Goal: Use online tool/utility

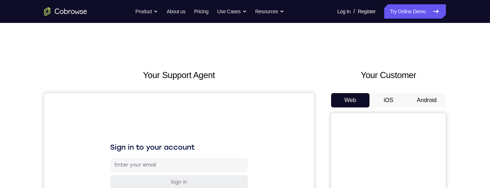
click at [430, 53] on button "Android" at bounding box center [426, 100] width 38 height 14
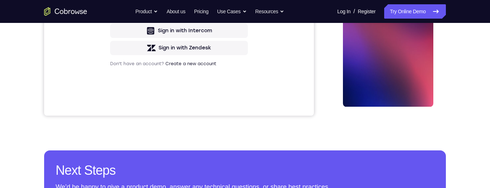
scroll to position [123, 0]
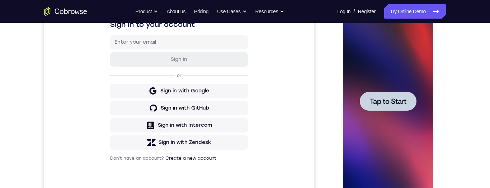
click at [384, 53] on span "Tap to Start" at bounding box center [387, 101] width 37 height 7
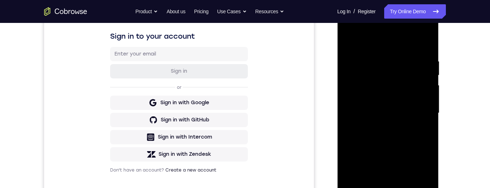
scroll to position [199, 0]
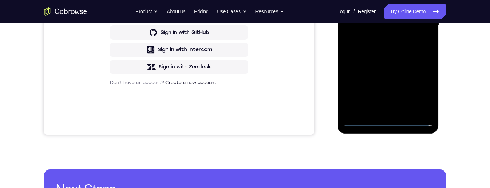
click at [386, 53] on div at bounding box center [387, 25] width 90 height 201
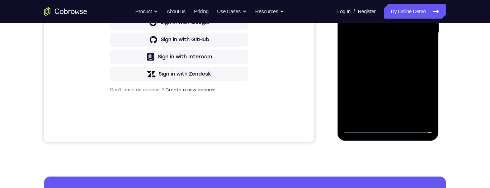
scroll to position [143, 0]
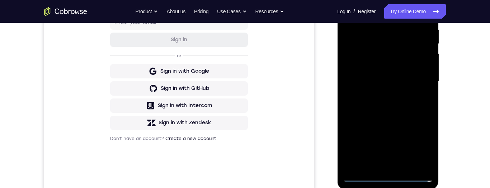
click at [386, 53] on div at bounding box center [387, 81] width 90 height 201
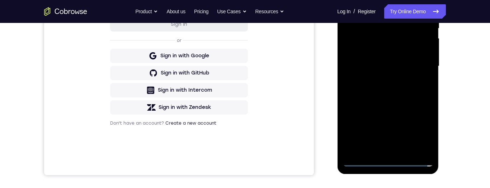
click at [388, 53] on div at bounding box center [387, 66] width 90 height 201
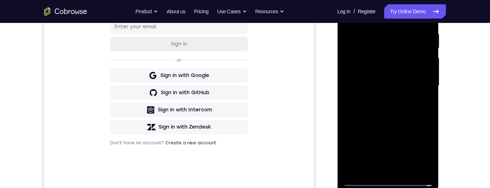
click at [419, 53] on div at bounding box center [387, 86] width 90 height 201
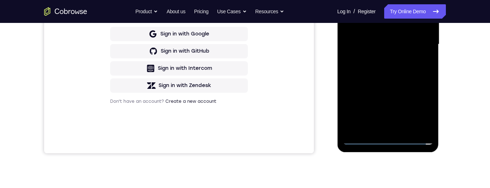
click at [420, 53] on div at bounding box center [387, 44] width 90 height 201
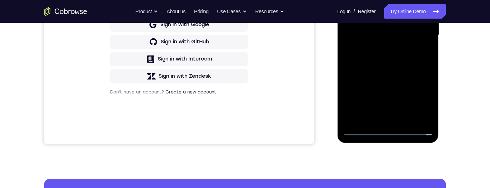
scroll to position [165, 0]
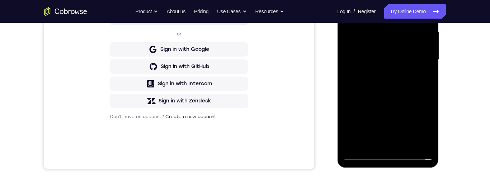
click at [418, 53] on div at bounding box center [387, 59] width 90 height 201
click at [420, 53] on div at bounding box center [387, 59] width 90 height 201
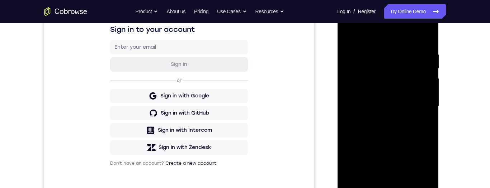
click at [369, 37] on div at bounding box center [387, 106] width 90 height 201
click at [418, 53] on div at bounding box center [387, 106] width 90 height 201
click at [383, 53] on div at bounding box center [387, 106] width 90 height 201
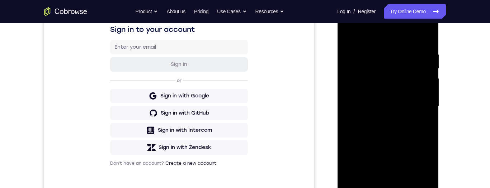
click at [383, 53] on div at bounding box center [387, 106] width 90 height 201
click at [378, 53] on div at bounding box center [387, 106] width 90 height 201
click at [379, 53] on div at bounding box center [387, 106] width 90 height 201
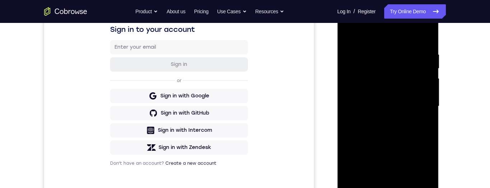
click at [379, 53] on div at bounding box center [387, 106] width 90 height 201
click at [391, 53] on div at bounding box center [387, 106] width 90 height 201
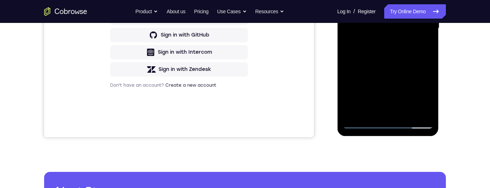
click at [405, 53] on div at bounding box center [387, 28] width 90 height 201
click at [411, 53] on div at bounding box center [387, 28] width 90 height 201
click at [412, 53] on div at bounding box center [387, 28] width 90 height 201
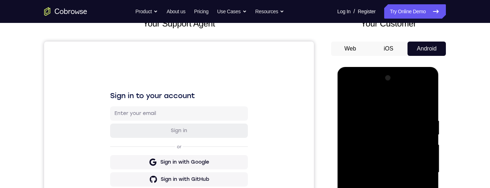
scroll to position [156, 0]
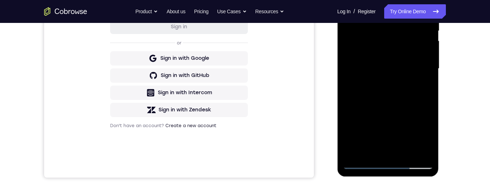
click at [409, 53] on div at bounding box center [387, 68] width 90 height 201
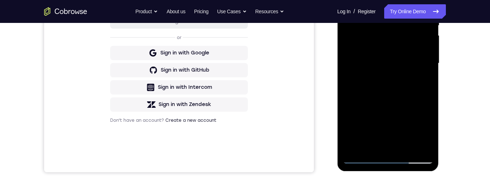
click at [348, 0] on div at bounding box center [387, 63] width 90 height 201
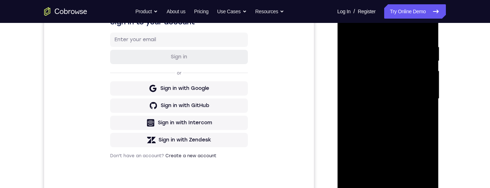
scroll to position [107, 0]
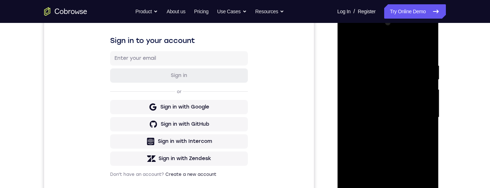
click at [348, 49] on div at bounding box center [387, 117] width 90 height 201
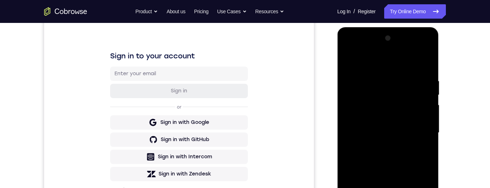
click at [346, 53] on div at bounding box center [387, 133] width 90 height 201
click at [390, 53] on div at bounding box center [387, 133] width 90 height 201
click at [346, 53] on div at bounding box center [387, 133] width 90 height 201
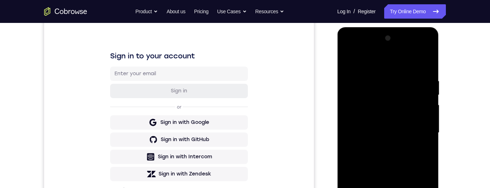
click at [346, 53] on div at bounding box center [387, 133] width 90 height 201
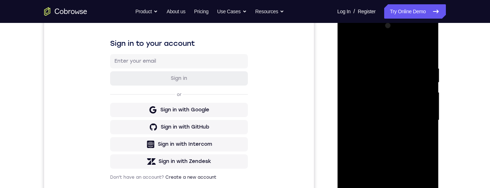
scroll to position [103, 0]
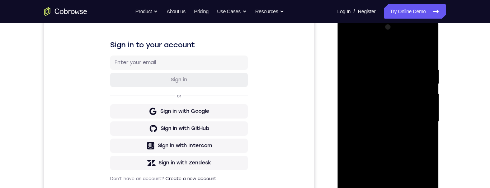
click at [345, 40] on div at bounding box center [387, 122] width 90 height 201
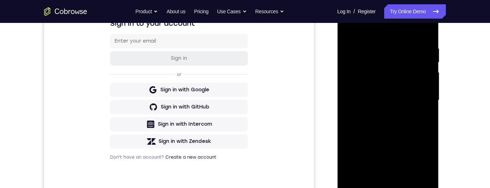
click at [347, 19] on div at bounding box center [387, 100] width 90 height 201
click at [349, 18] on div at bounding box center [387, 100] width 90 height 201
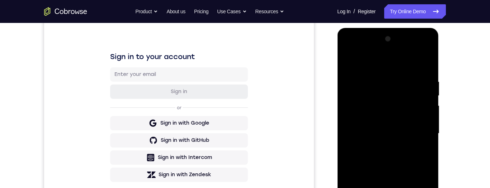
click at [348, 49] on div at bounding box center [387, 133] width 90 height 201
click at [418, 53] on div at bounding box center [387, 133] width 90 height 201
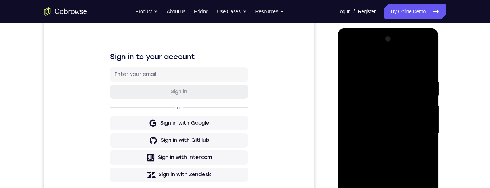
click at [418, 53] on div at bounding box center [387, 133] width 90 height 201
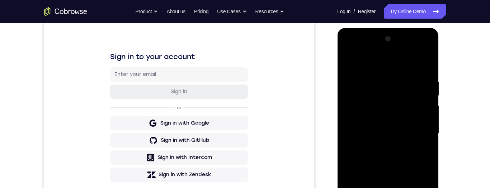
click at [418, 53] on div at bounding box center [387, 133] width 90 height 201
click at [424, 53] on div at bounding box center [387, 133] width 90 height 201
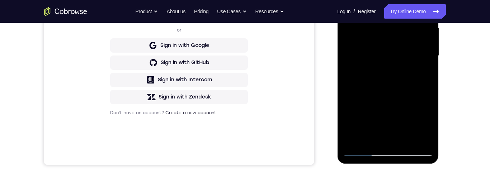
scroll to position [86, 0]
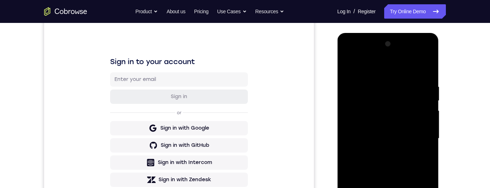
click at [379, 53] on div at bounding box center [387, 138] width 90 height 201
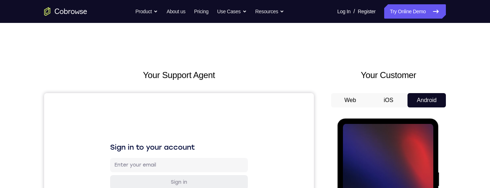
scroll to position [92, 0]
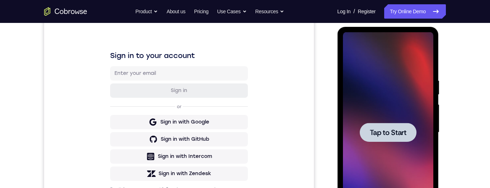
click at [401, 53] on span "Tap to Start" at bounding box center [387, 132] width 37 height 7
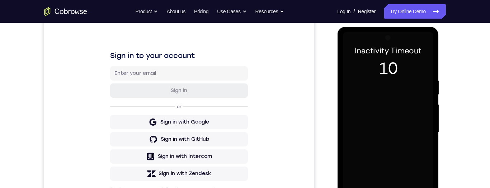
scroll to position [0, 0]
